Goal: Task Accomplishment & Management: Complete application form

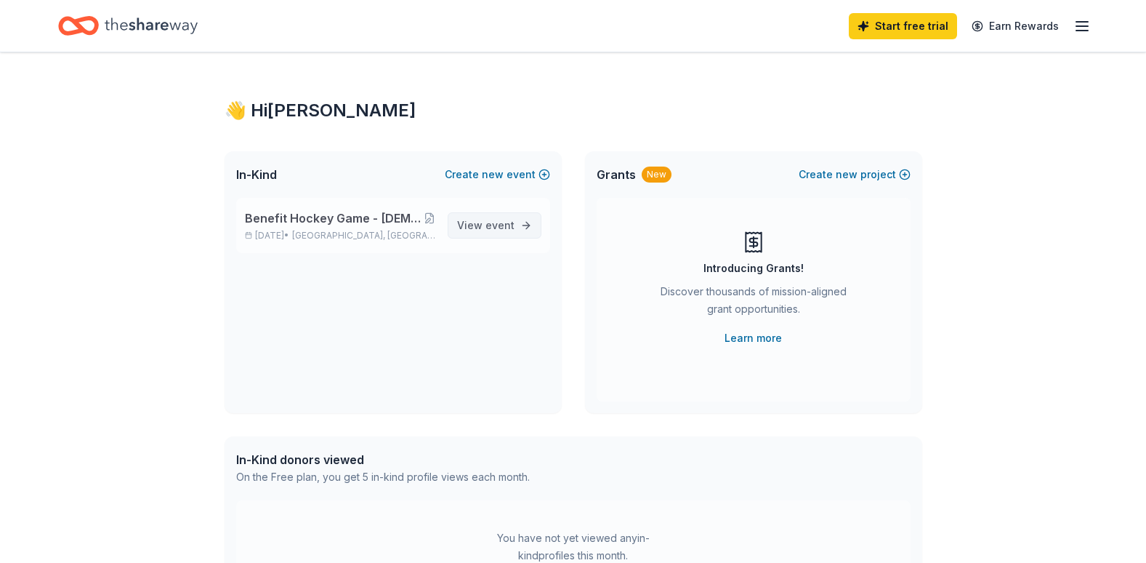
click at [476, 228] on span "View event" at bounding box center [485, 225] width 57 height 17
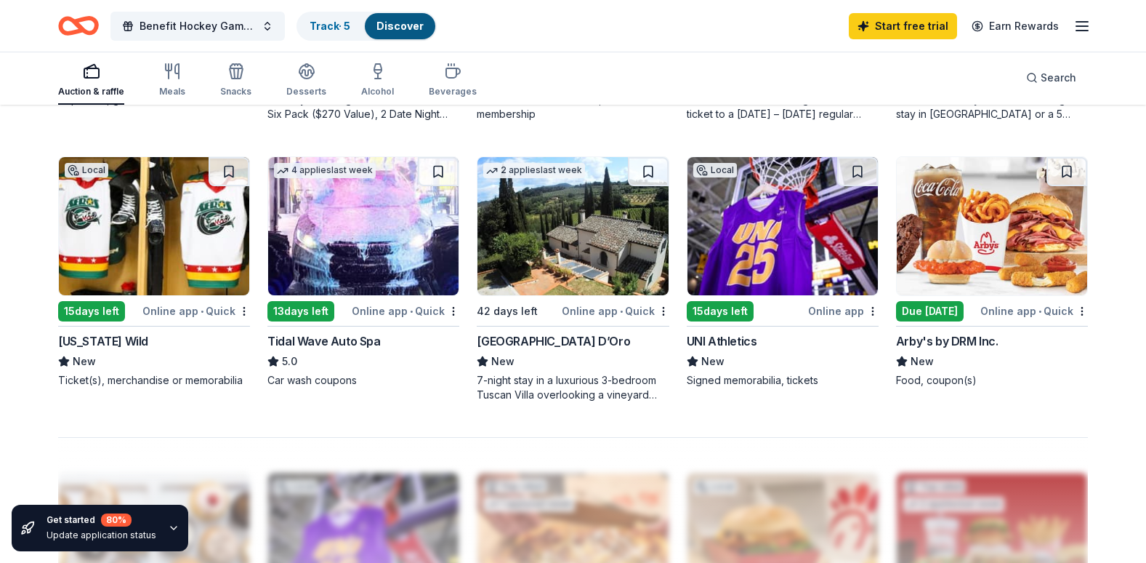
scroll to position [945, 0]
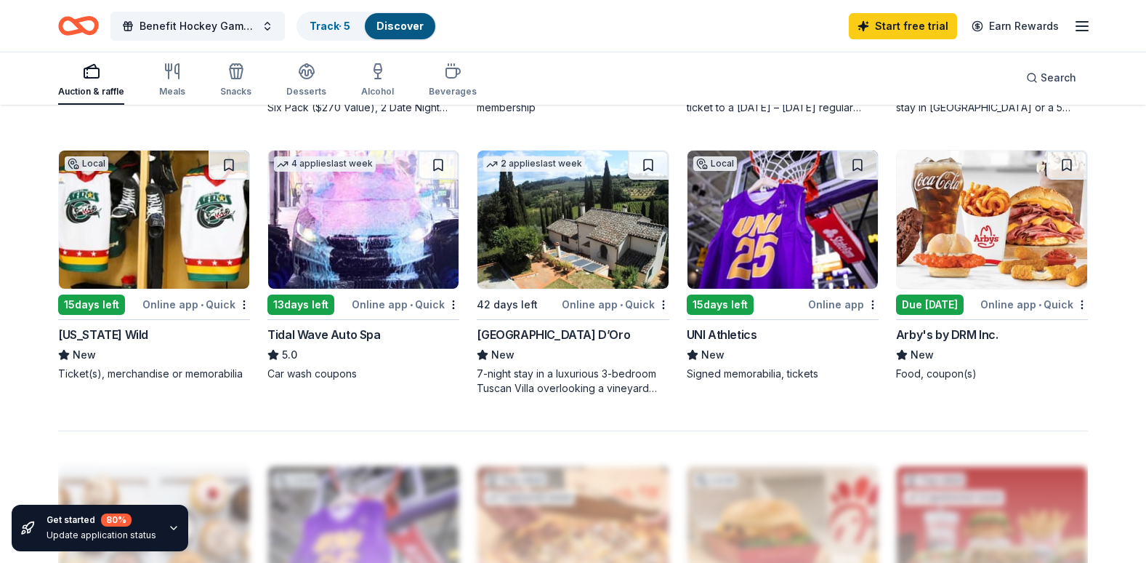
click at [334, 253] on img at bounding box center [363, 219] width 190 height 138
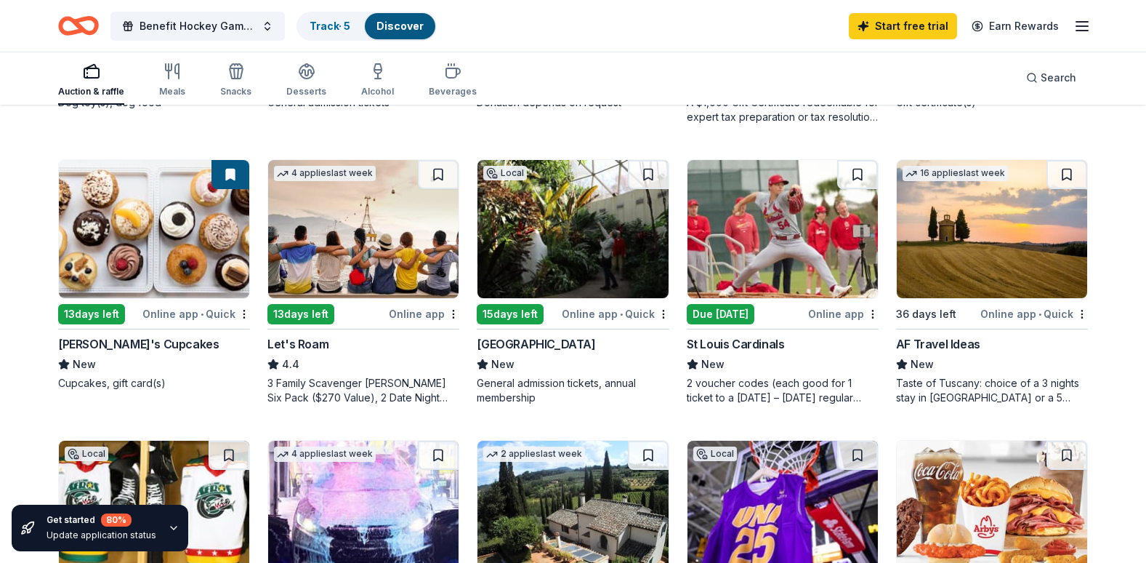
scroll to position [654, 0]
click at [944, 344] on div "AF Travel Ideas" at bounding box center [938, 344] width 84 height 17
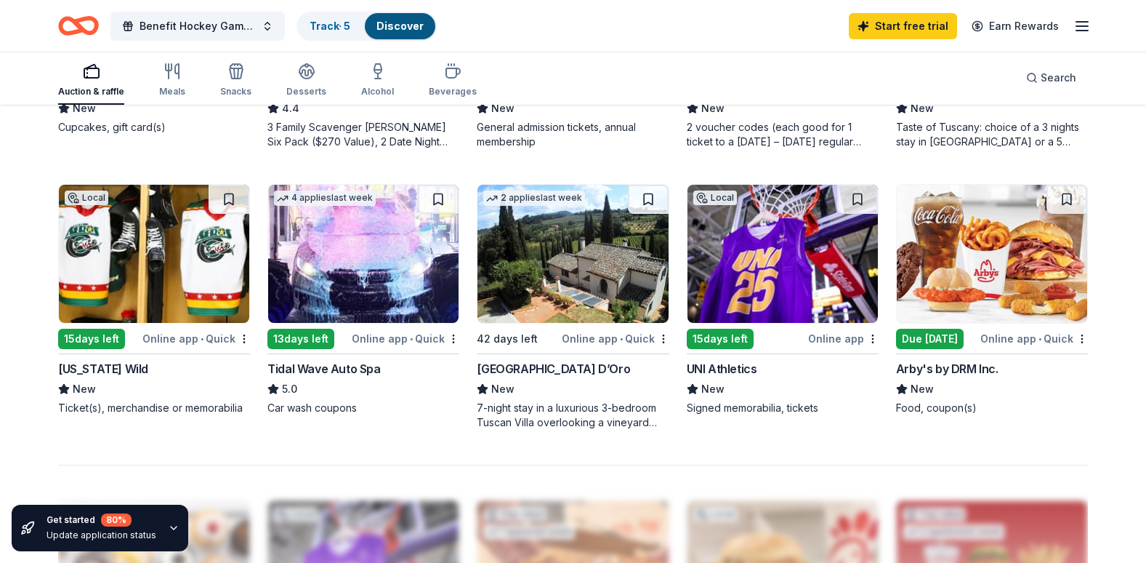
scroll to position [945, 0]
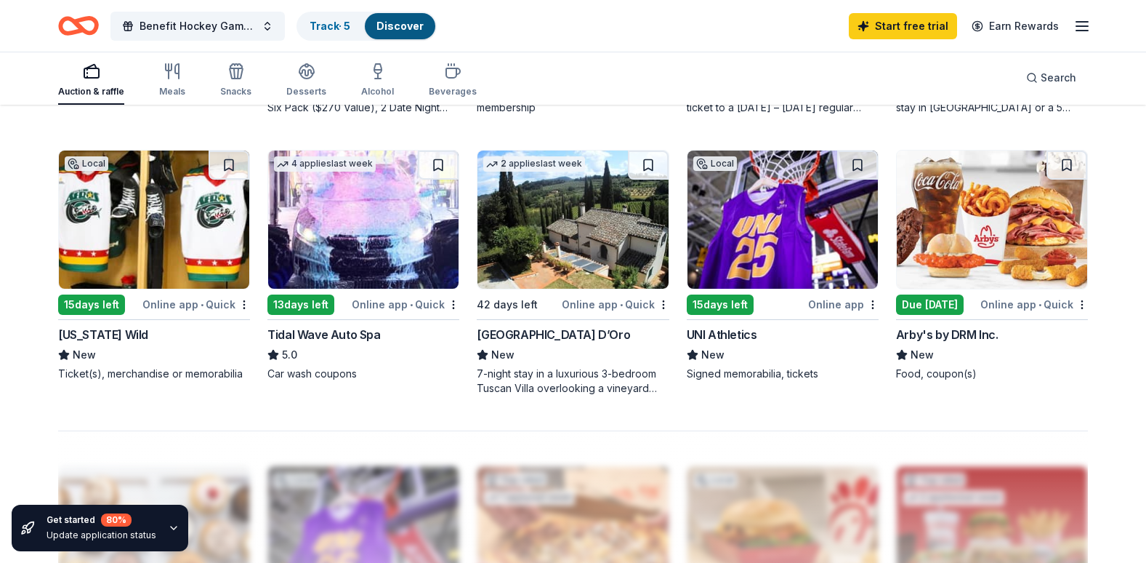
click at [716, 331] on div "UNI Athletics" at bounding box center [722, 334] width 71 height 17
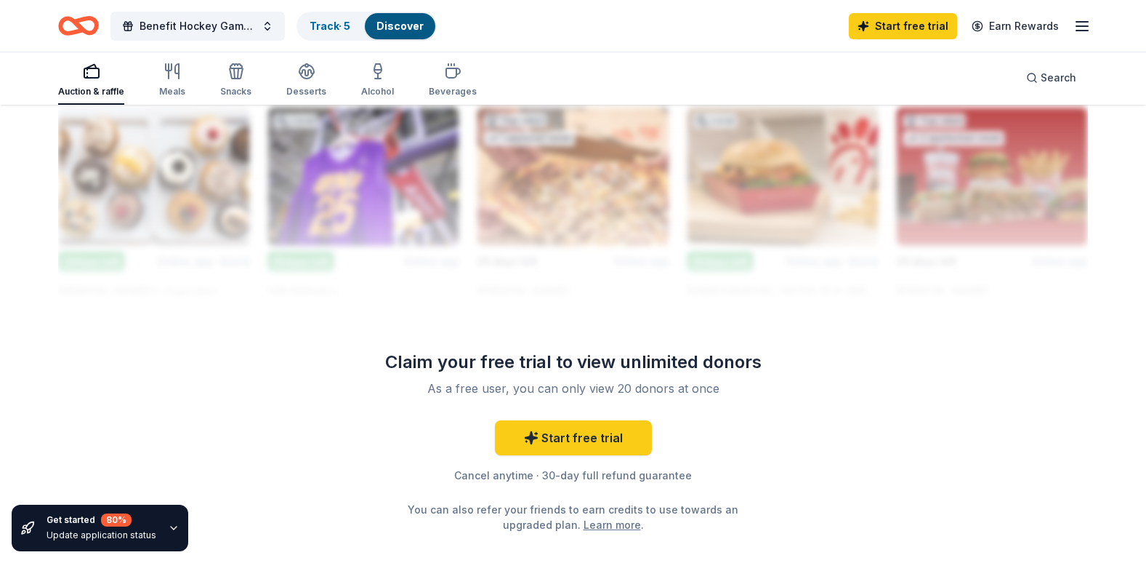
scroll to position [1308, 0]
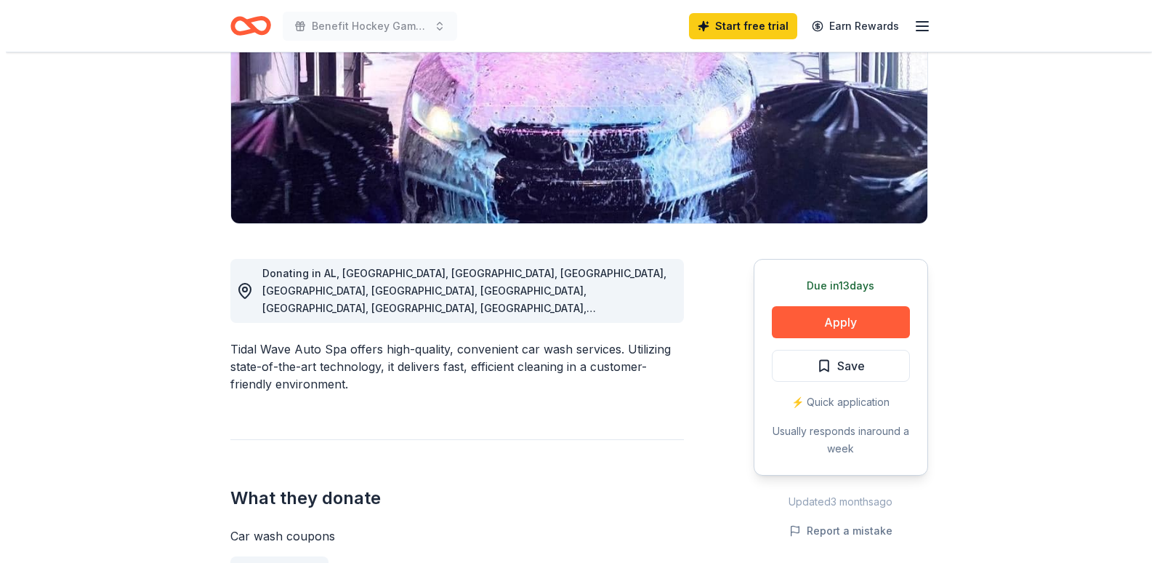
scroll to position [291, 0]
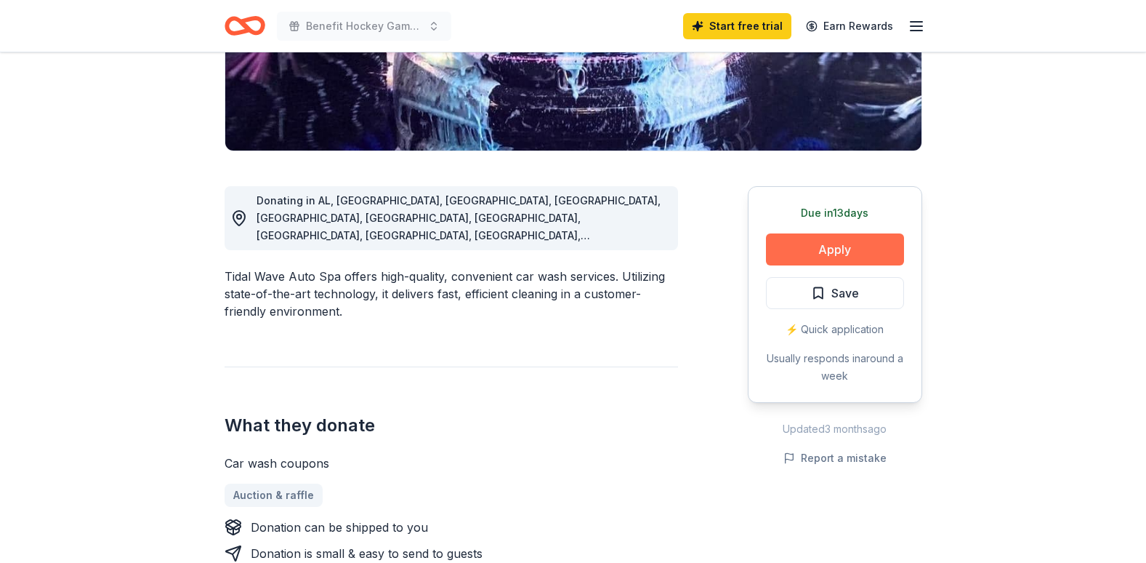
click at [836, 251] on button "Apply" at bounding box center [835, 249] width 138 height 32
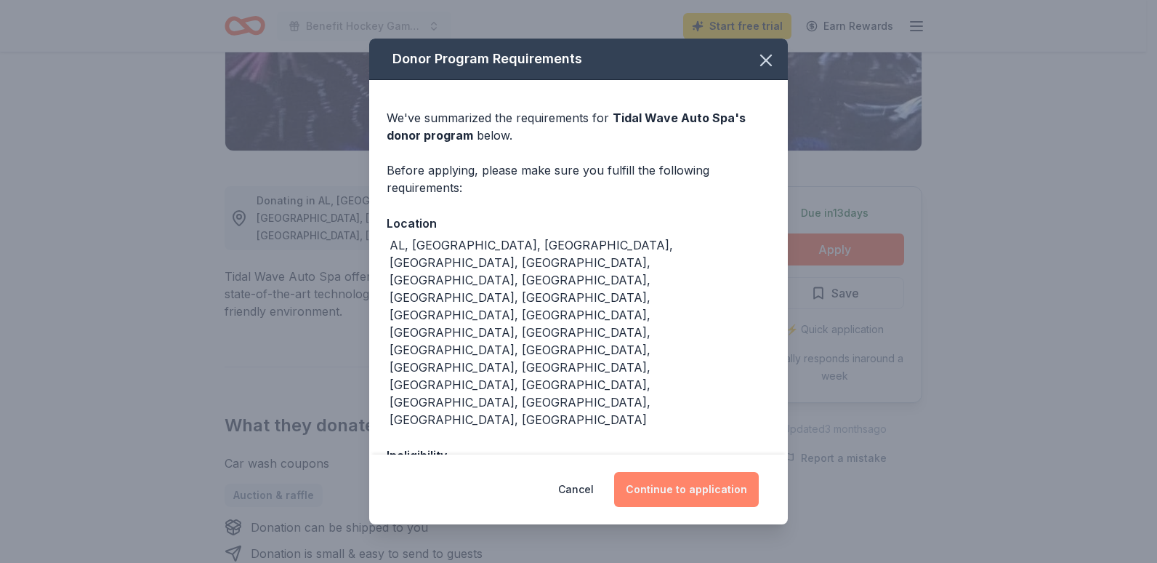
click at [688, 486] on button "Continue to application" at bounding box center [686, 489] width 145 height 35
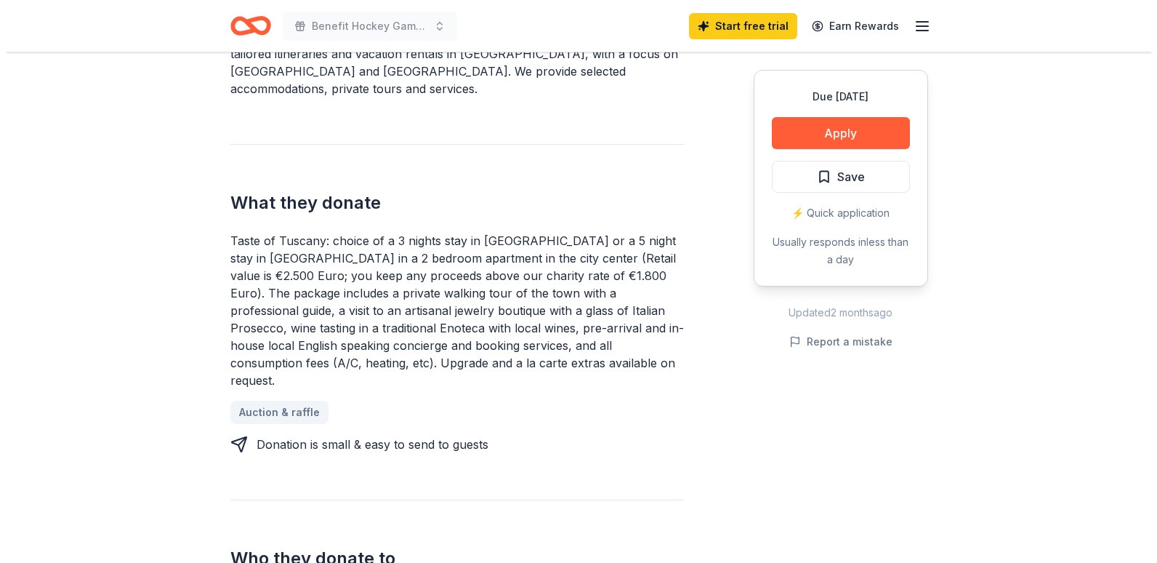
scroll to position [509, 0]
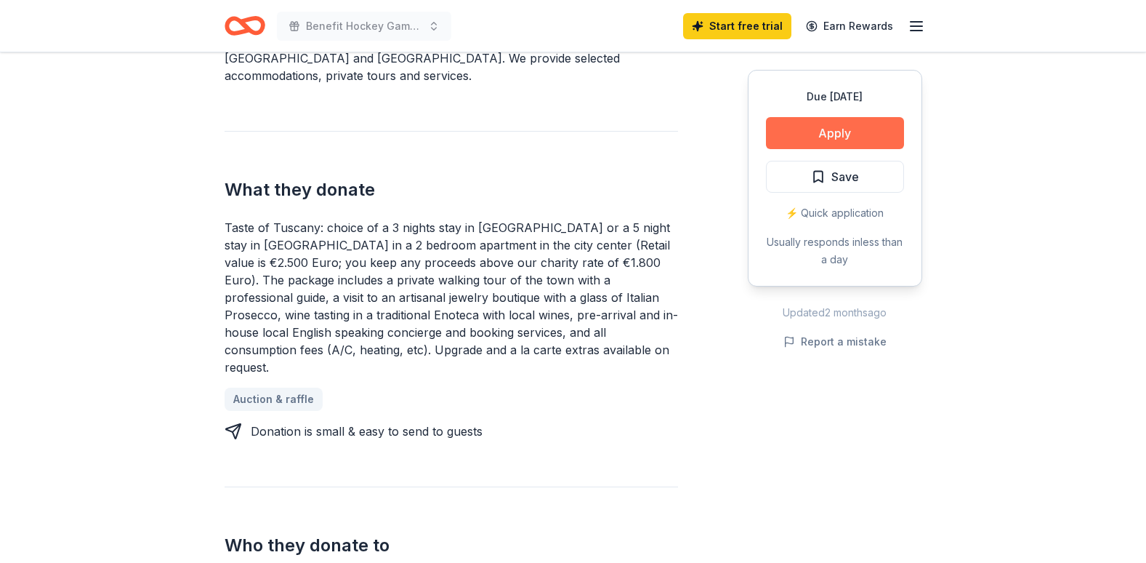
click at [804, 134] on button "Apply" at bounding box center [835, 133] width 138 height 32
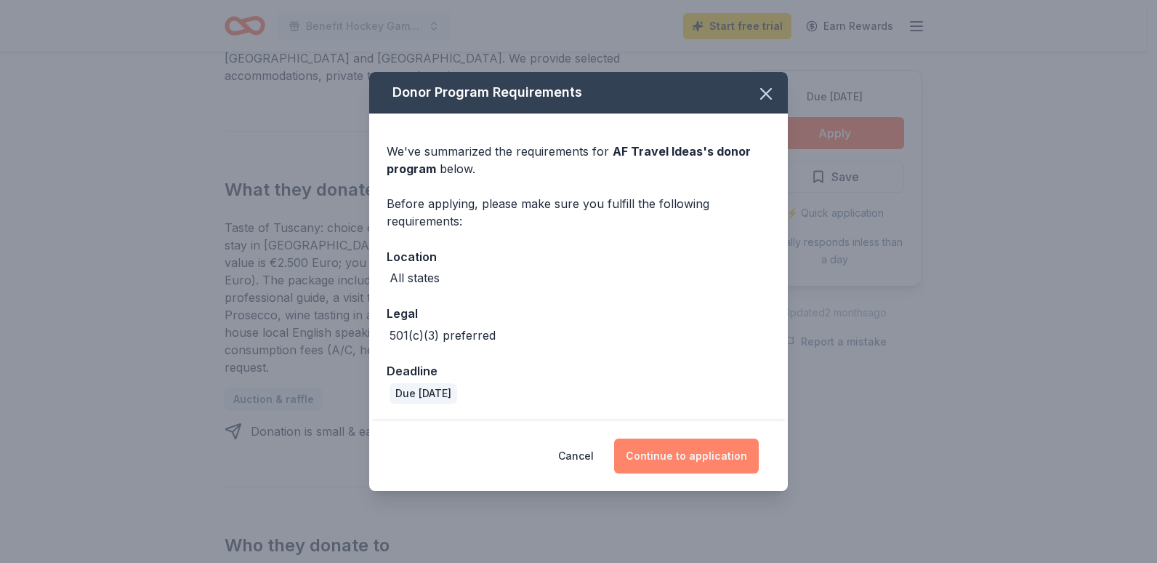
click at [677, 454] on button "Continue to application" at bounding box center [686, 455] width 145 height 35
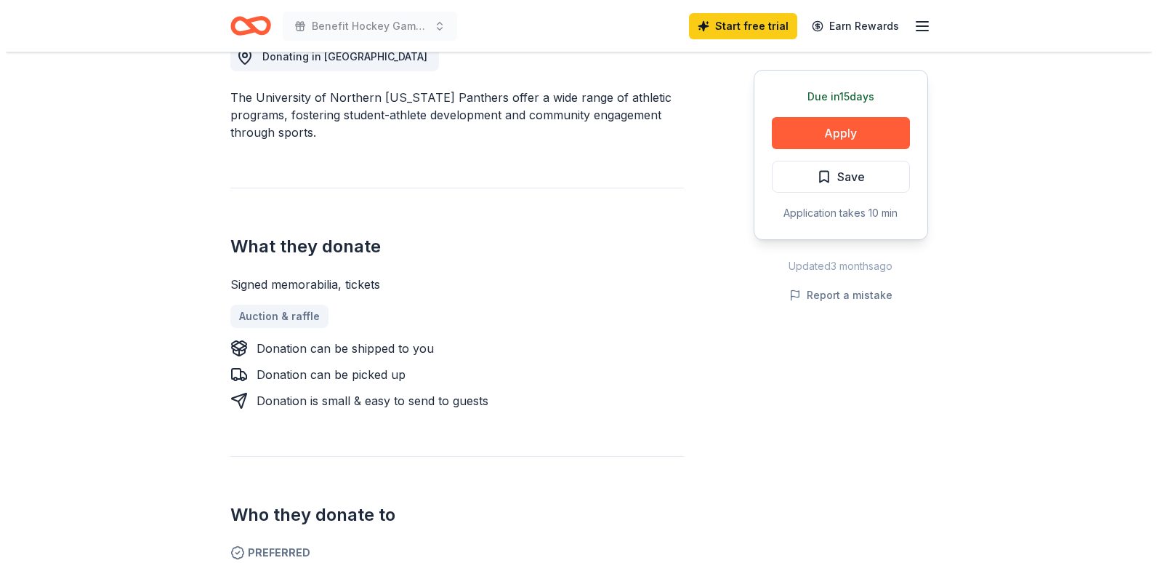
scroll to position [436, 0]
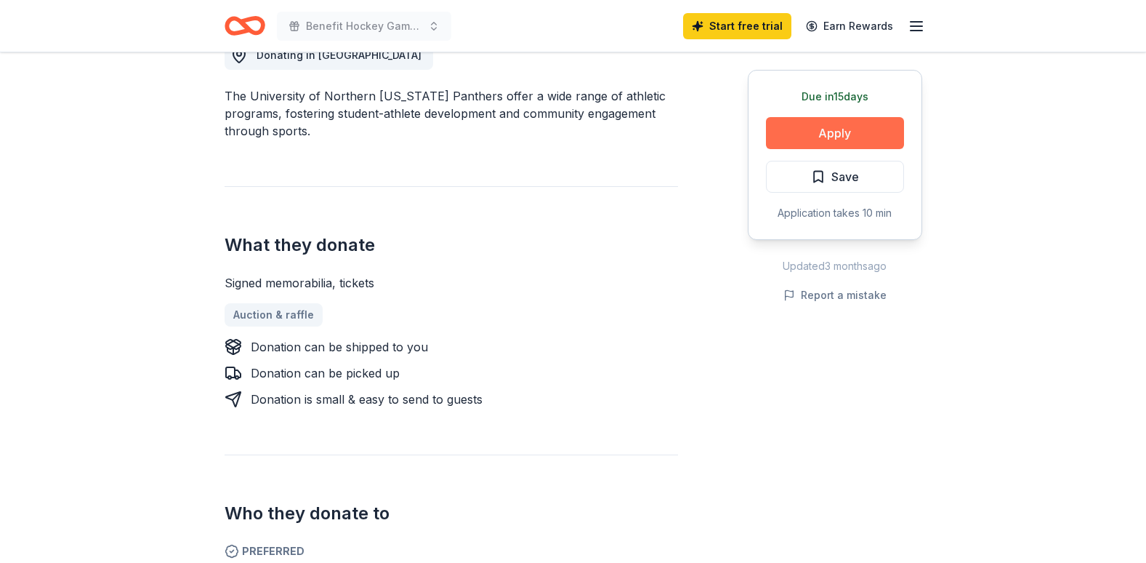
click at [822, 140] on button "Apply" at bounding box center [835, 133] width 138 height 32
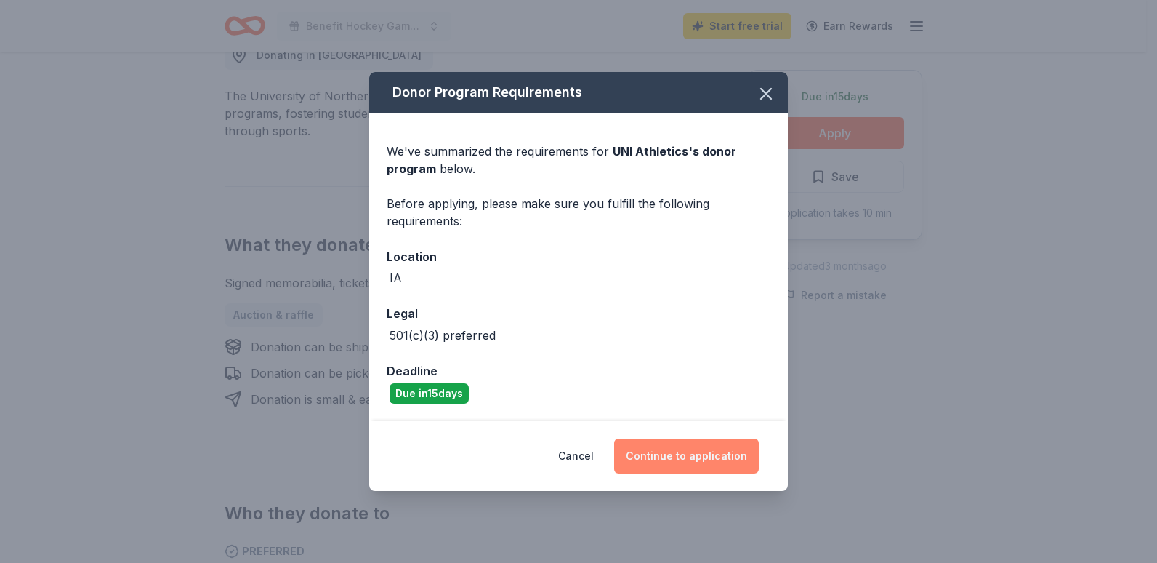
click at [685, 458] on button "Continue to application" at bounding box center [686, 455] width 145 height 35
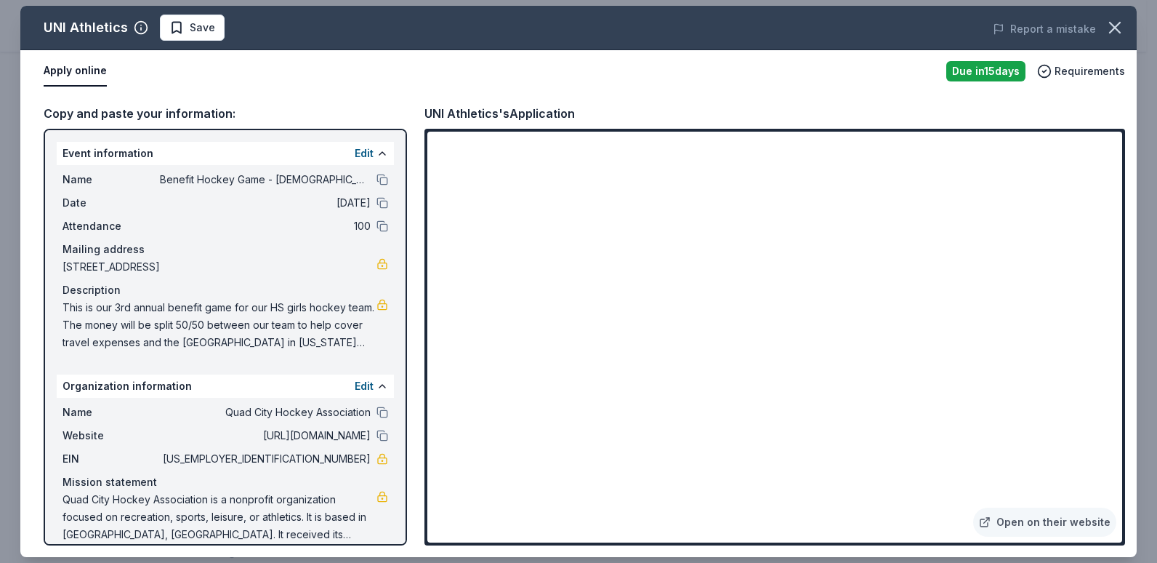
drag, startPoint x: 63, startPoint y: 306, endPoint x: 203, endPoint y: 355, distance: 148.7
click at [203, 355] on div "Name Benefit Hockey Game - [DEMOGRAPHIC_DATA] Blues 19U Hockey Team Date [DATE]…" at bounding box center [225, 261] width 337 height 192
